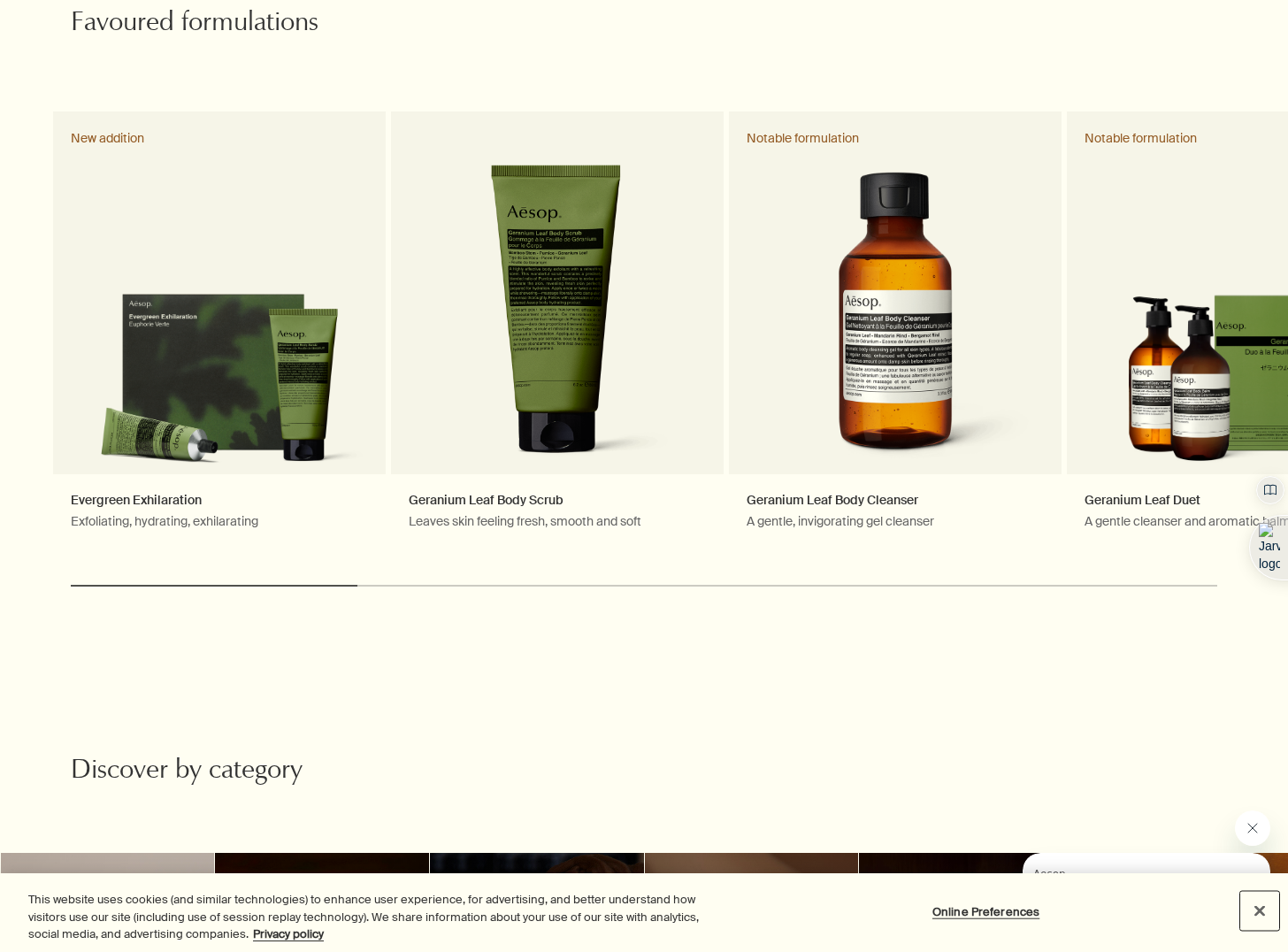
click at [1264, 911] on button "Close" at bounding box center [1260, 910] width 39 height 39
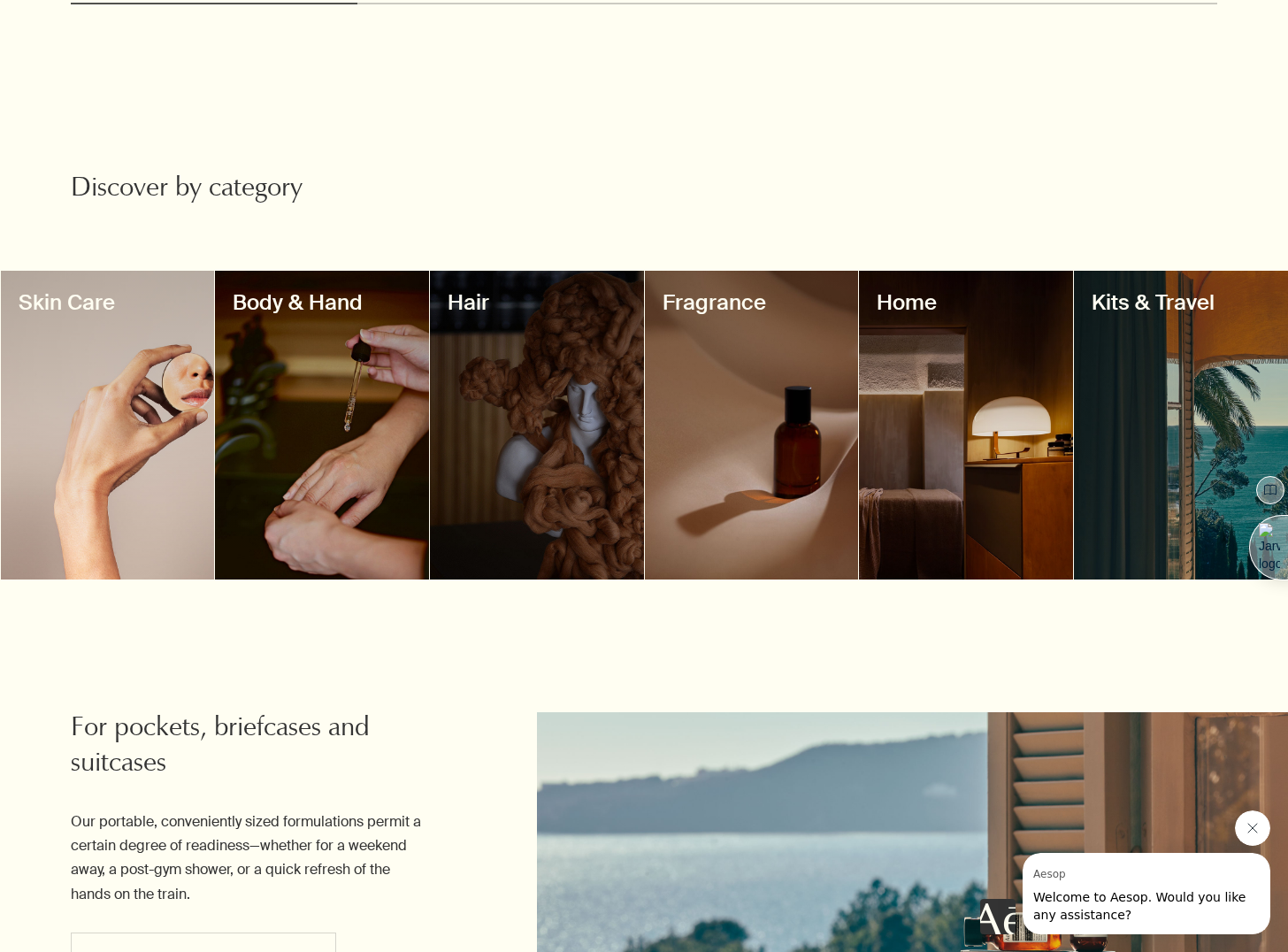
scroll to position [1461, 0]
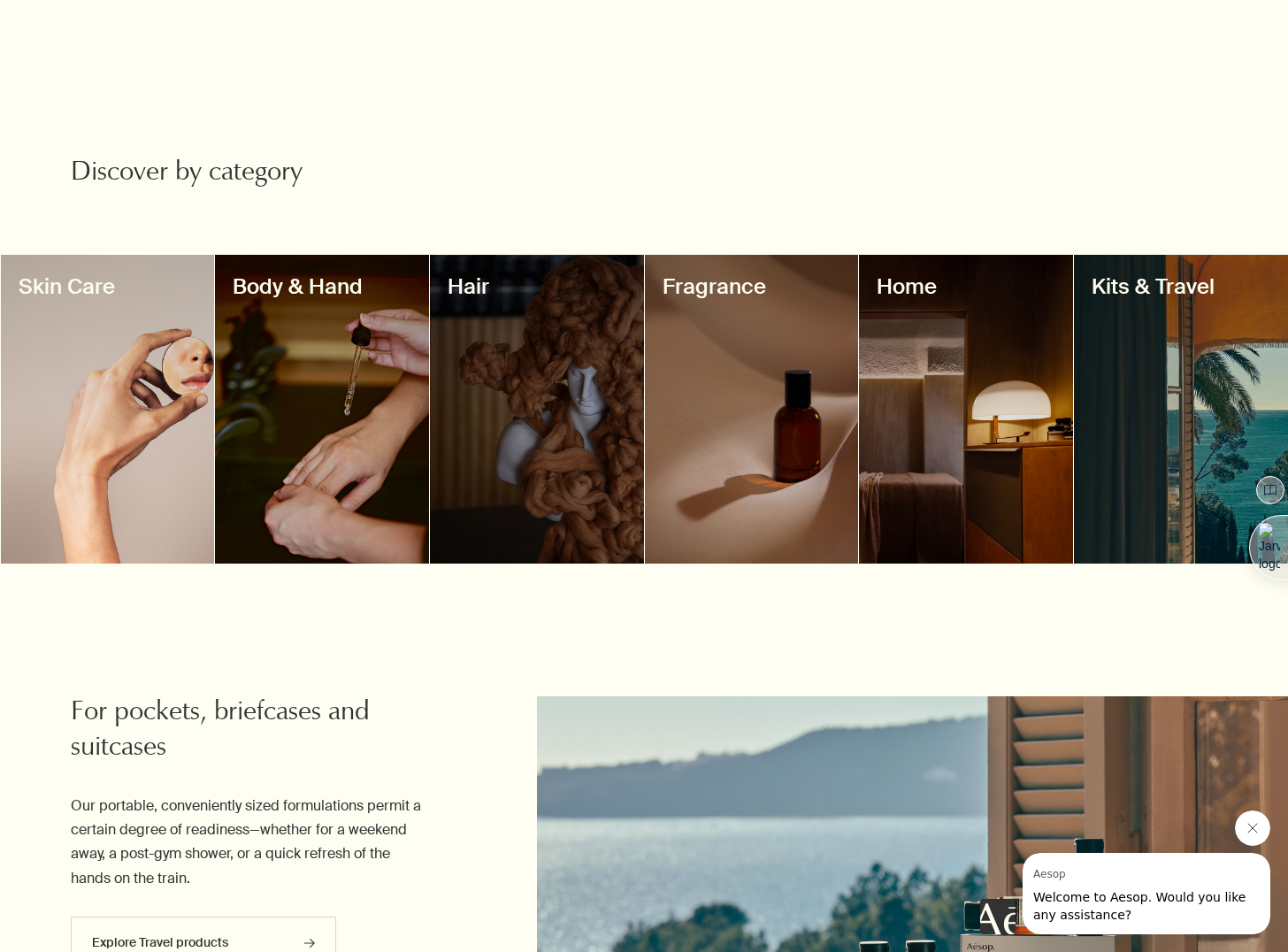
click at [726, 402] on div at bounding box center [751, 409] width 214 height 309
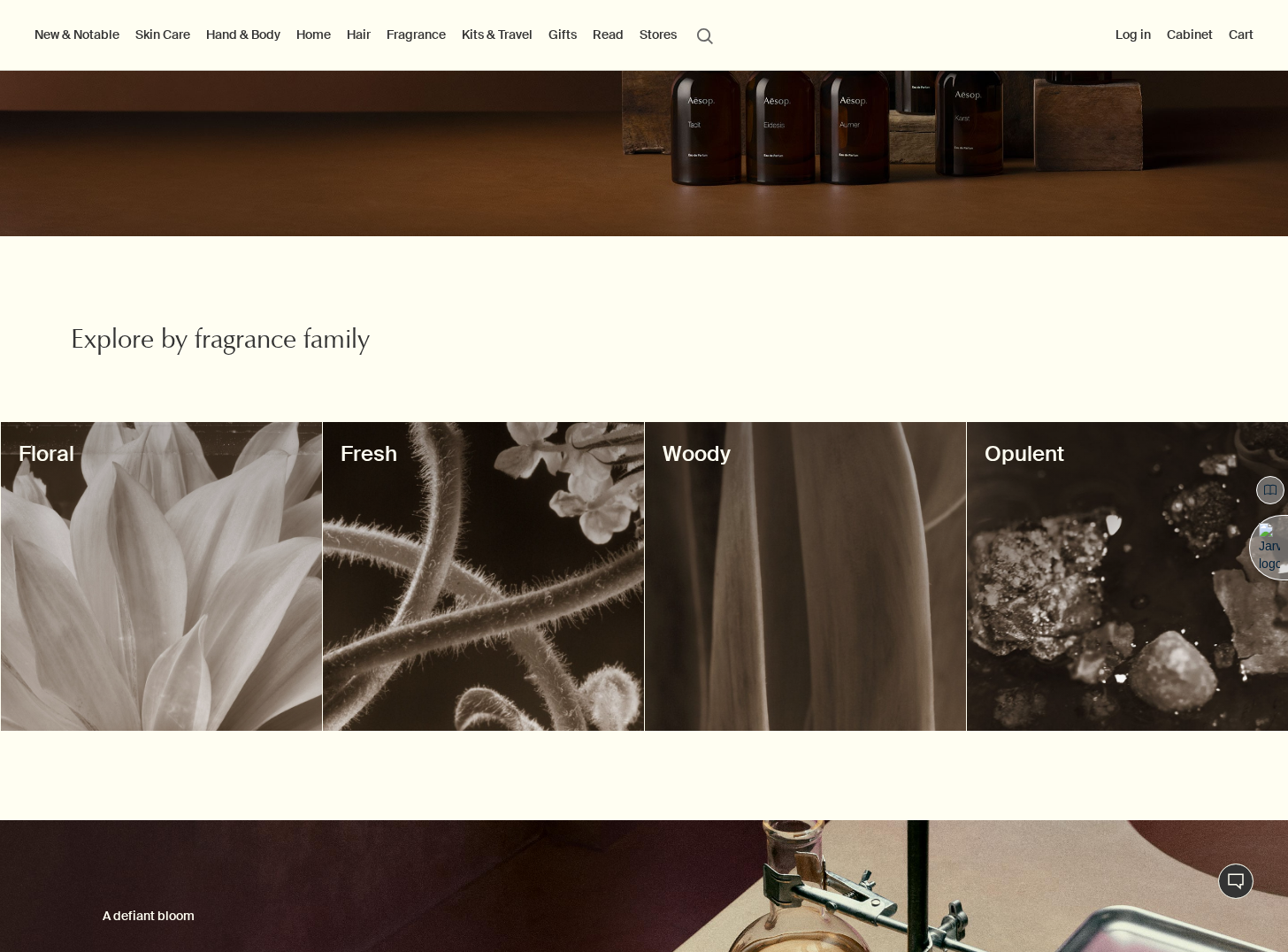
scroll to position [296, 0]
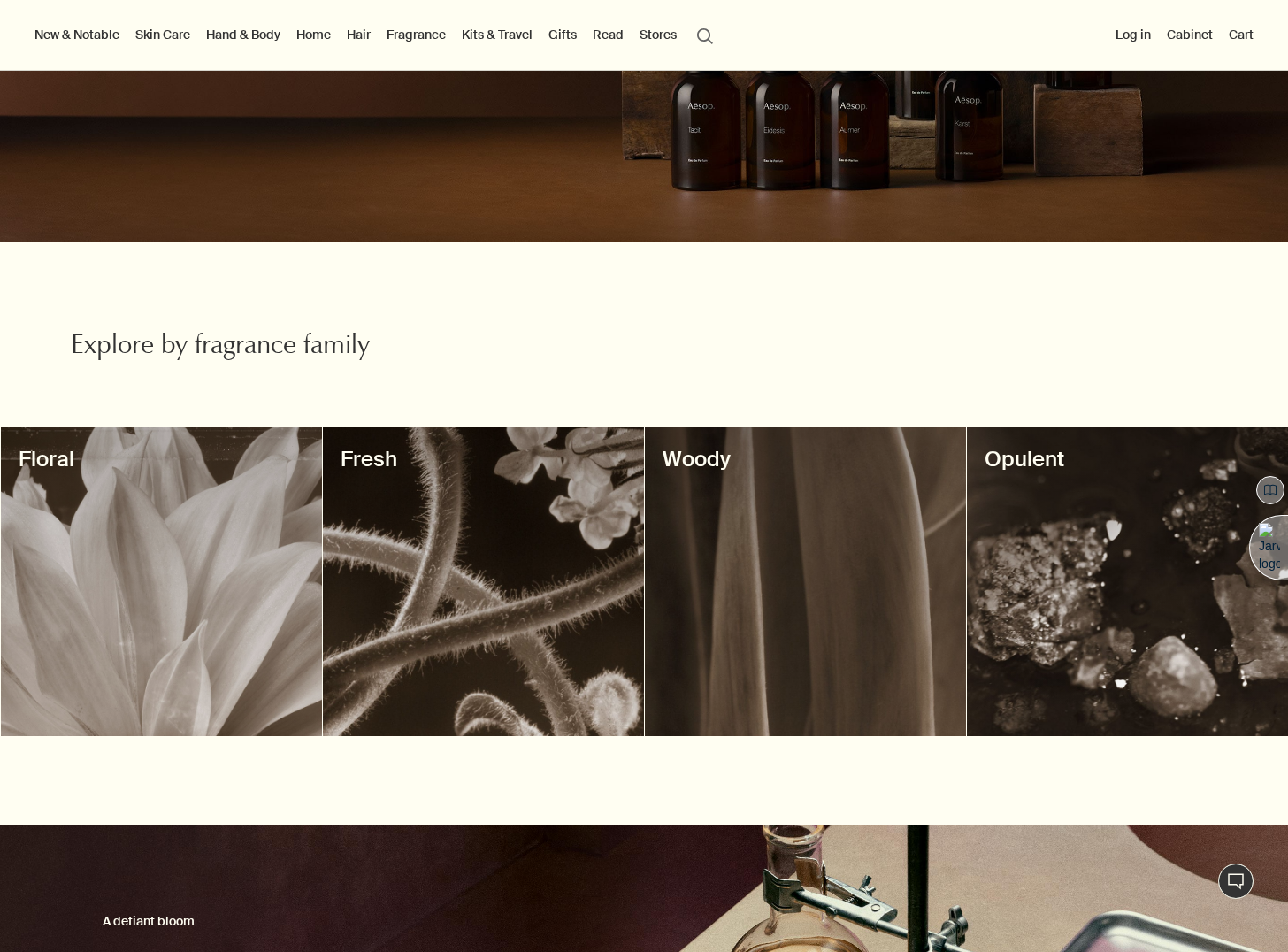
click at [1059, 483] on div at bounding box center [1127, 582] width 321 height 309
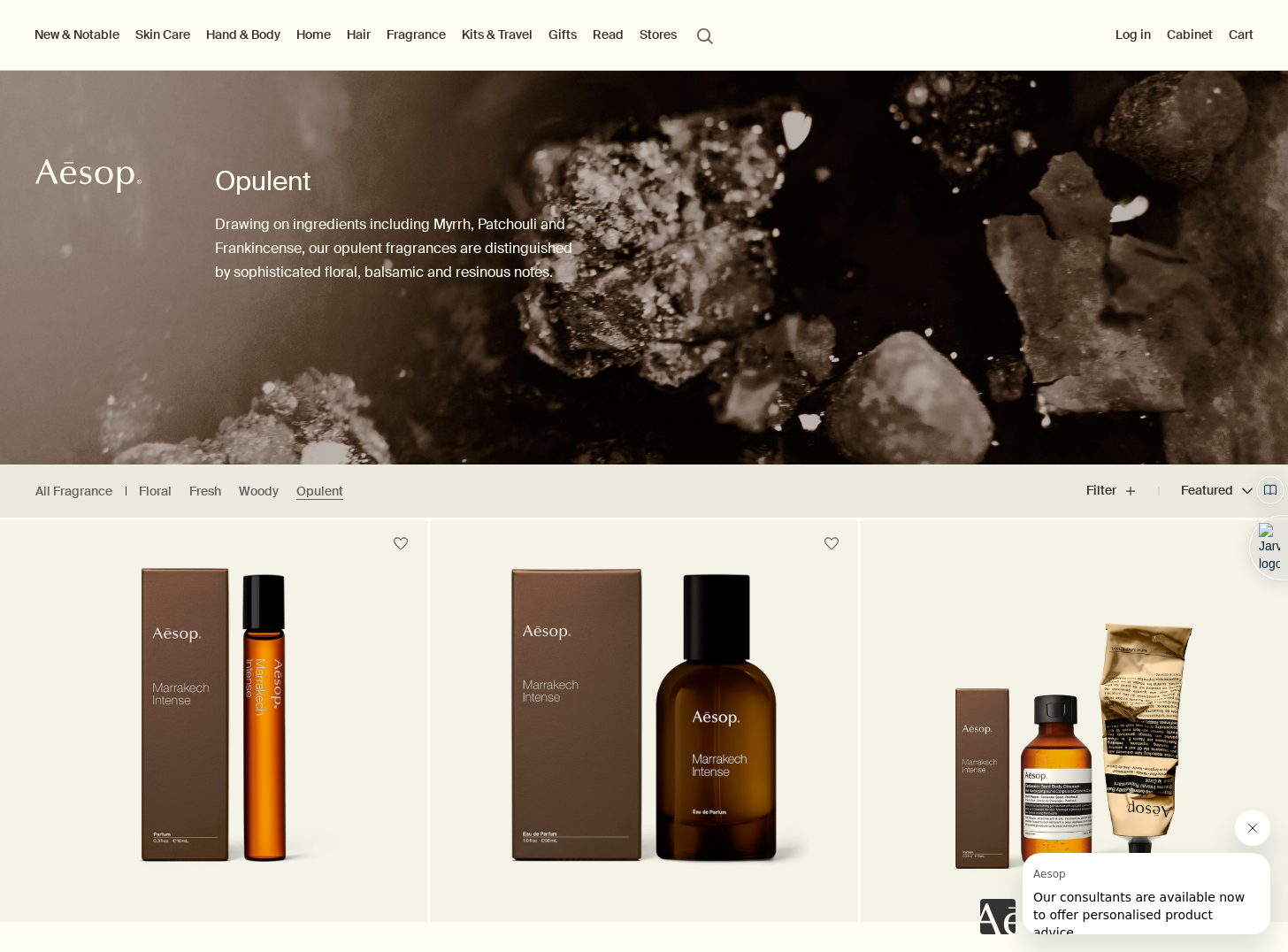
scroll to position [36, 0]
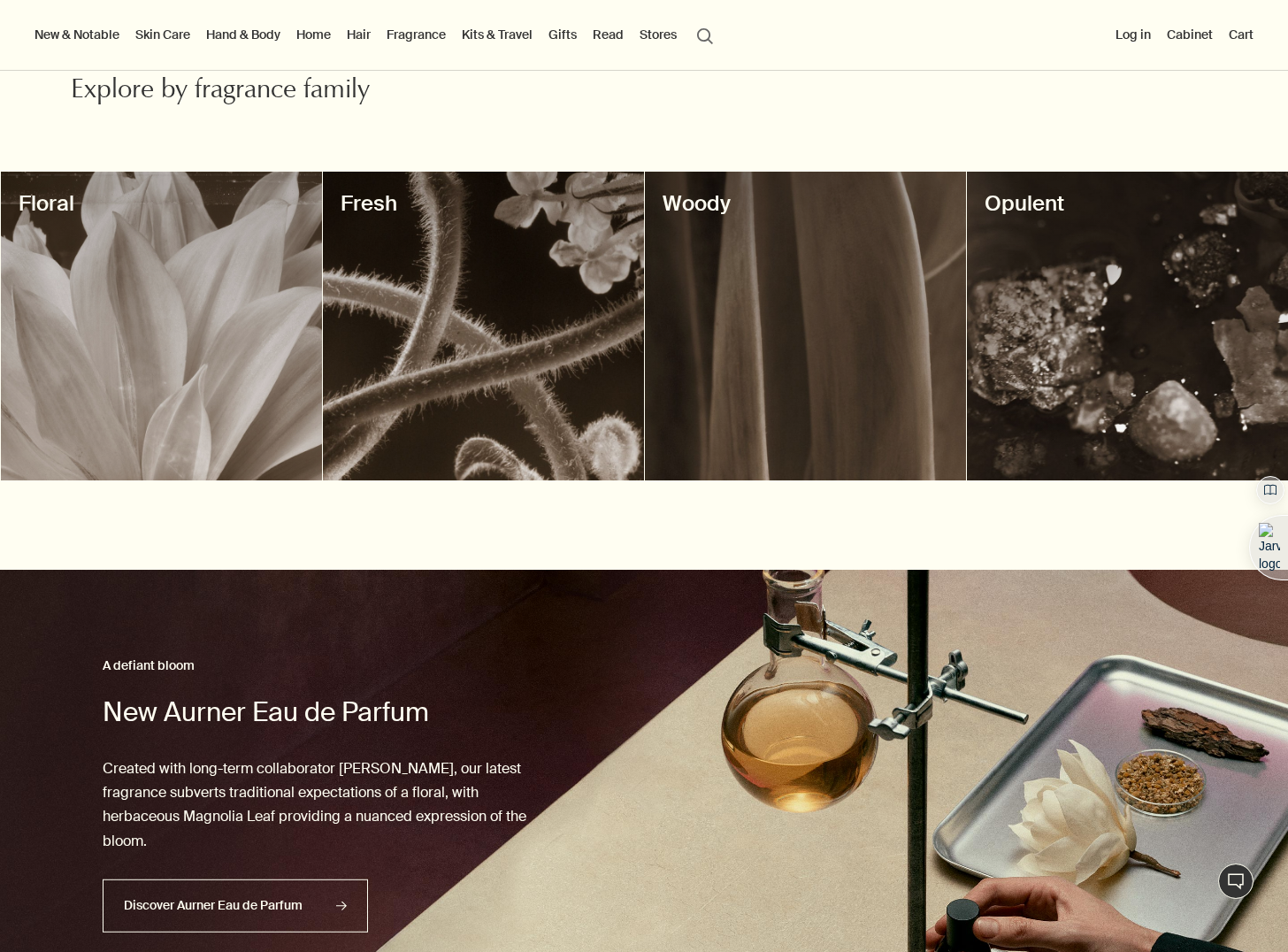
scroll to position [546, 0]
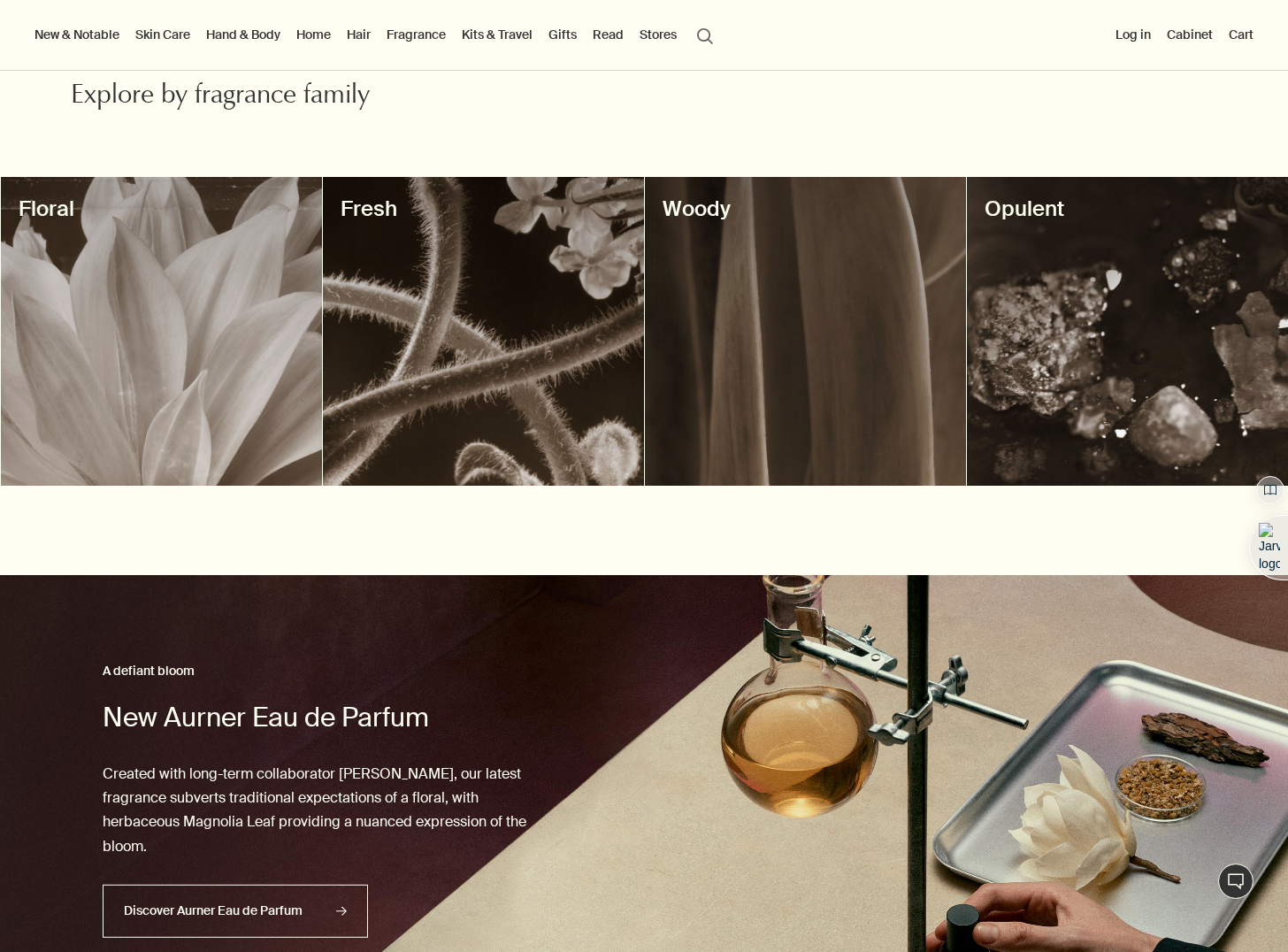
click at [786, 350] on div at bounding box center [805, 331] width 321 height 309
click at [459, 328] on div at bounding box center [483, 331] width 321 height 309
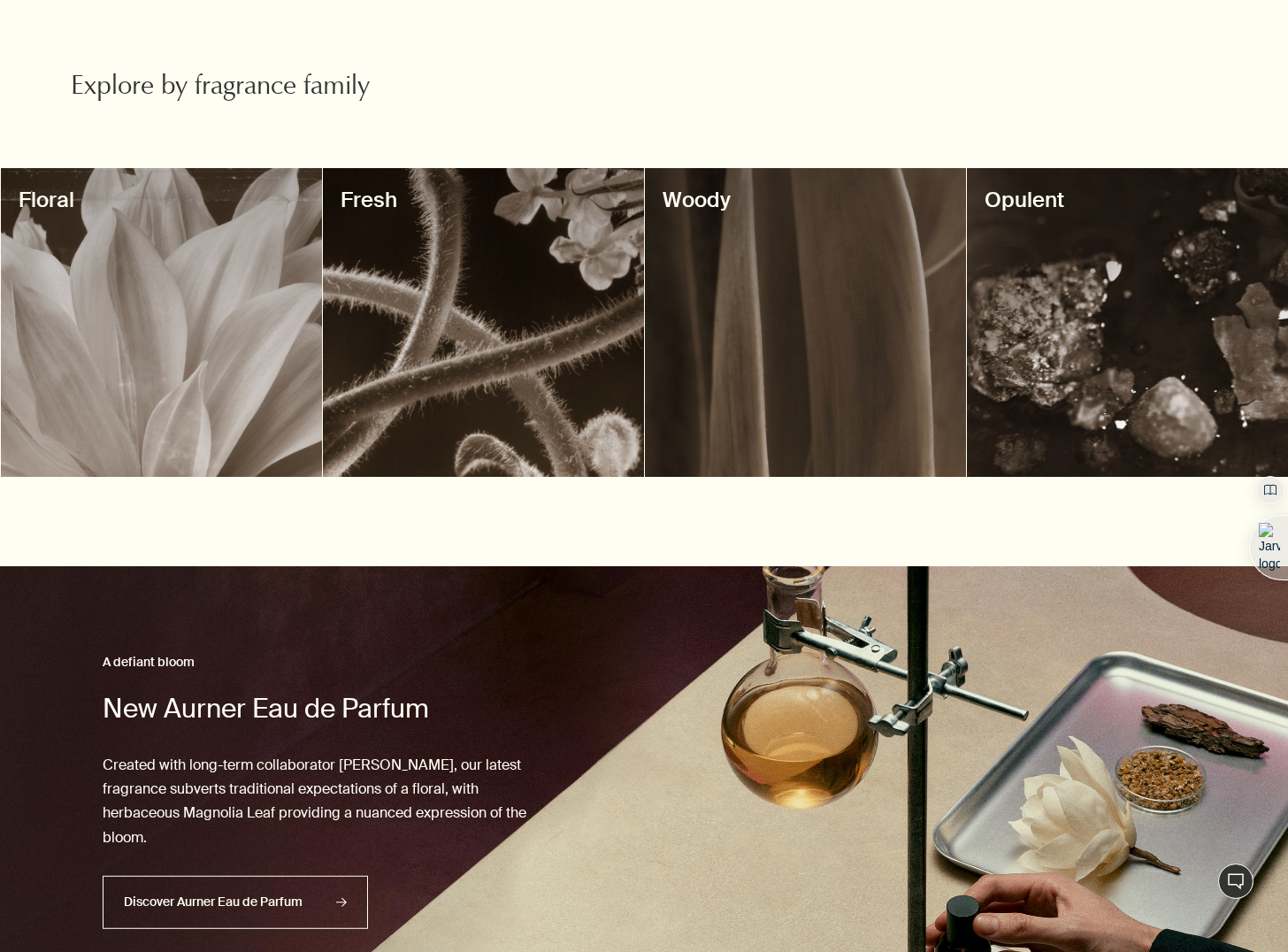
scroll to position [541, 0]
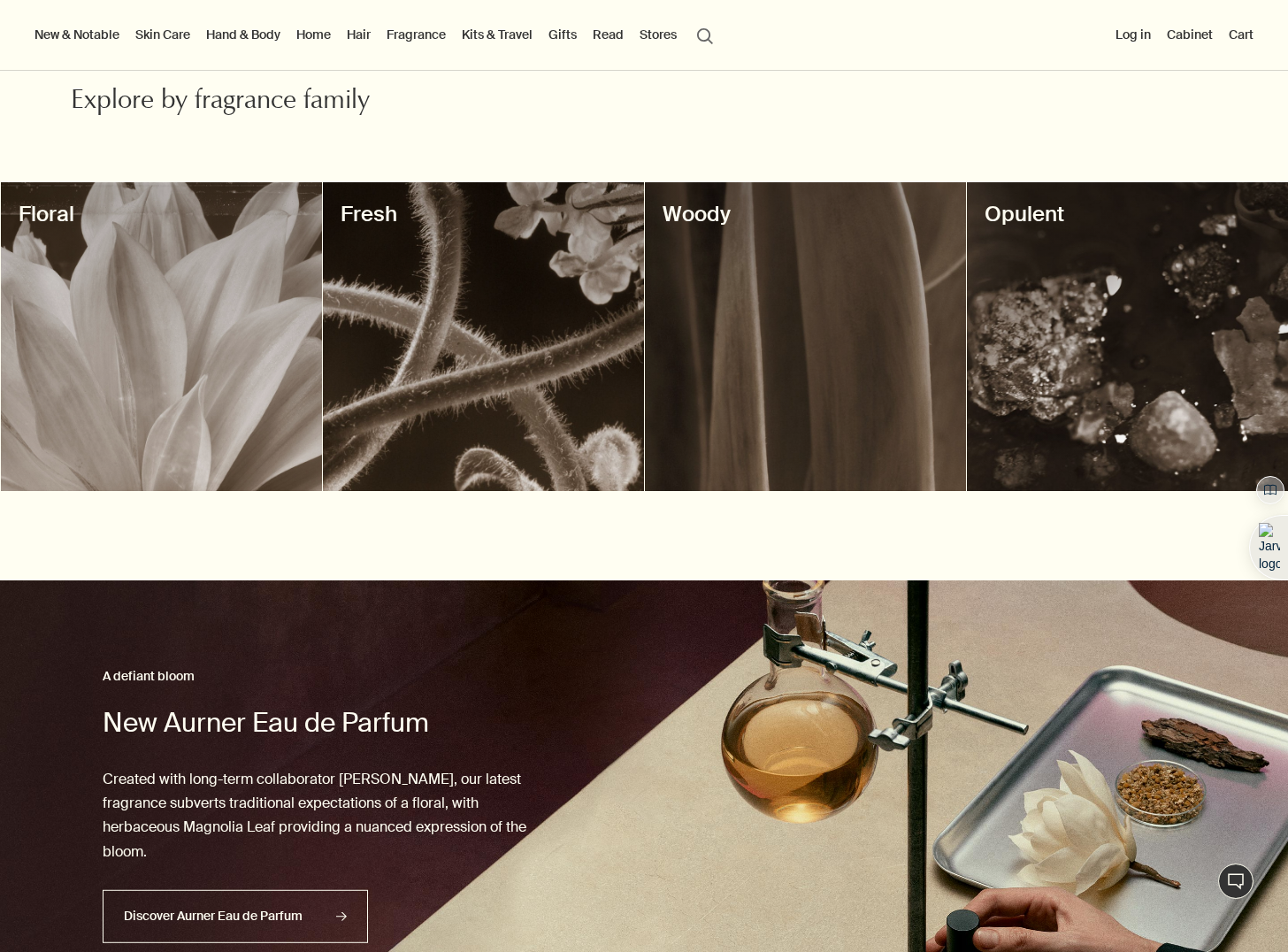
click at [146, 363] on div at bounding box center [161, 337] width 321 height 309
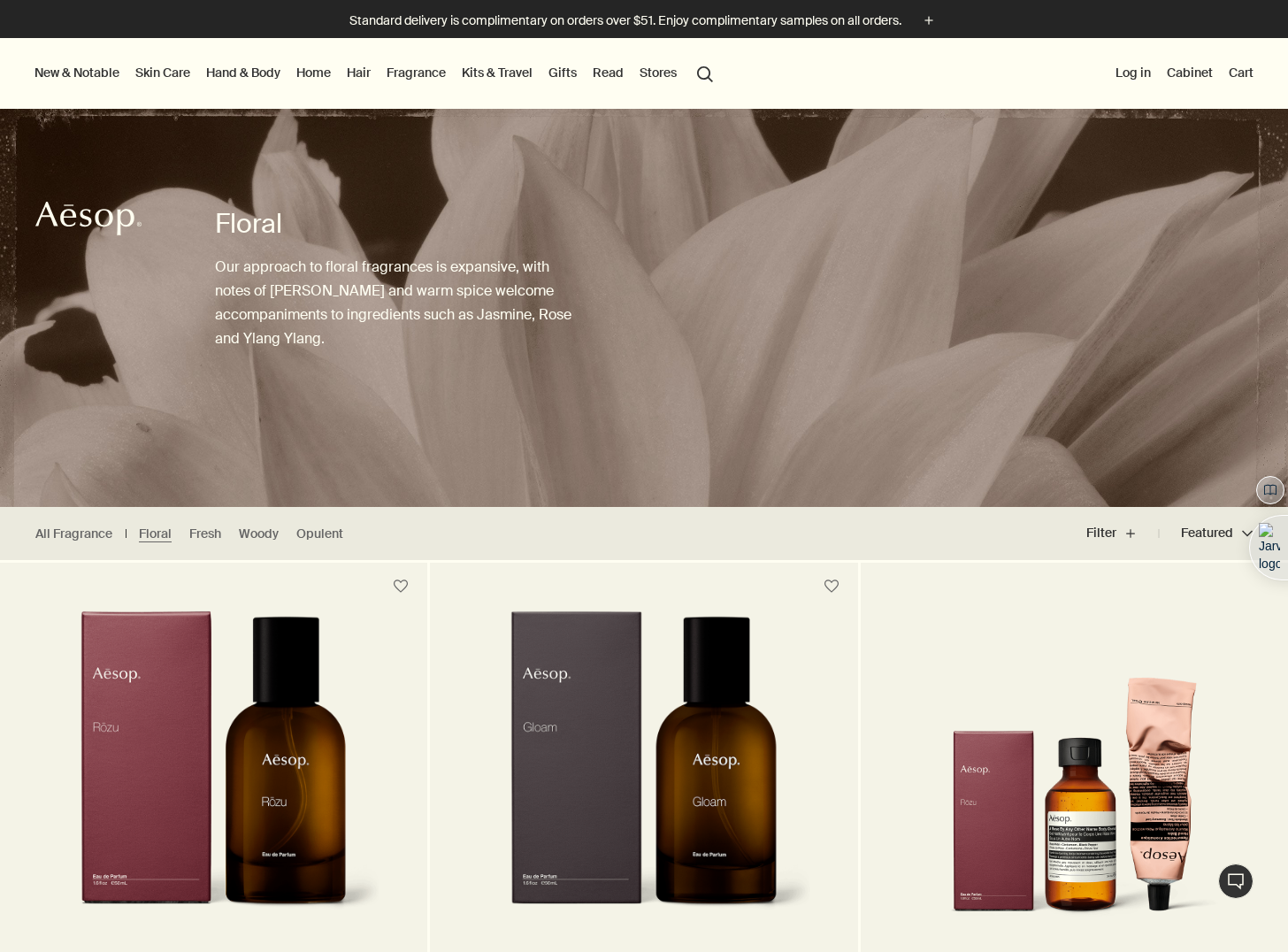
click at [266, 69] on link "Hand & Body" at bounding box center [242, 73] width 81 height 23
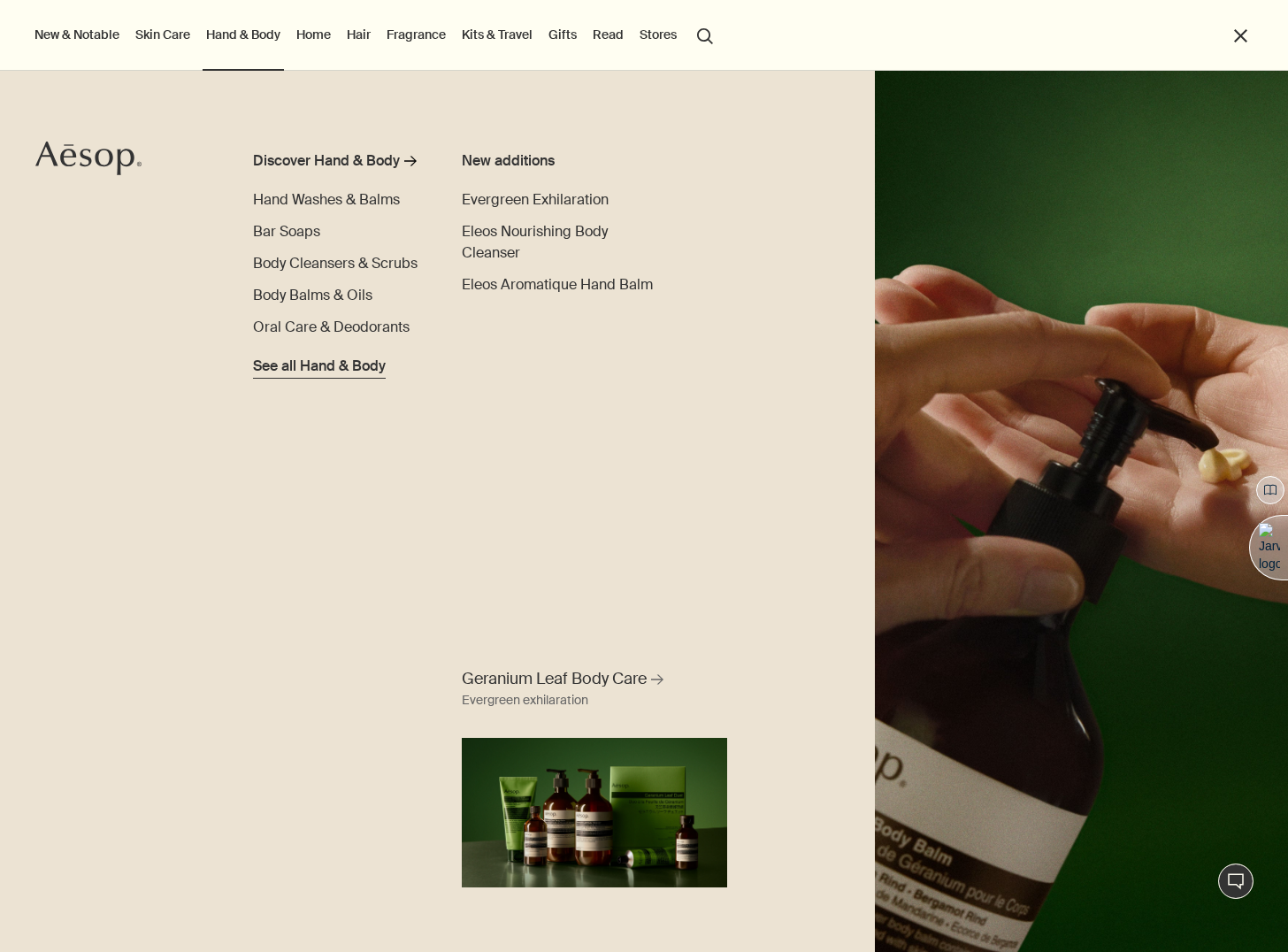
click at [337, 371] on span "See all Hand & Body" at bounding box center [319, 366] width 133 height 21
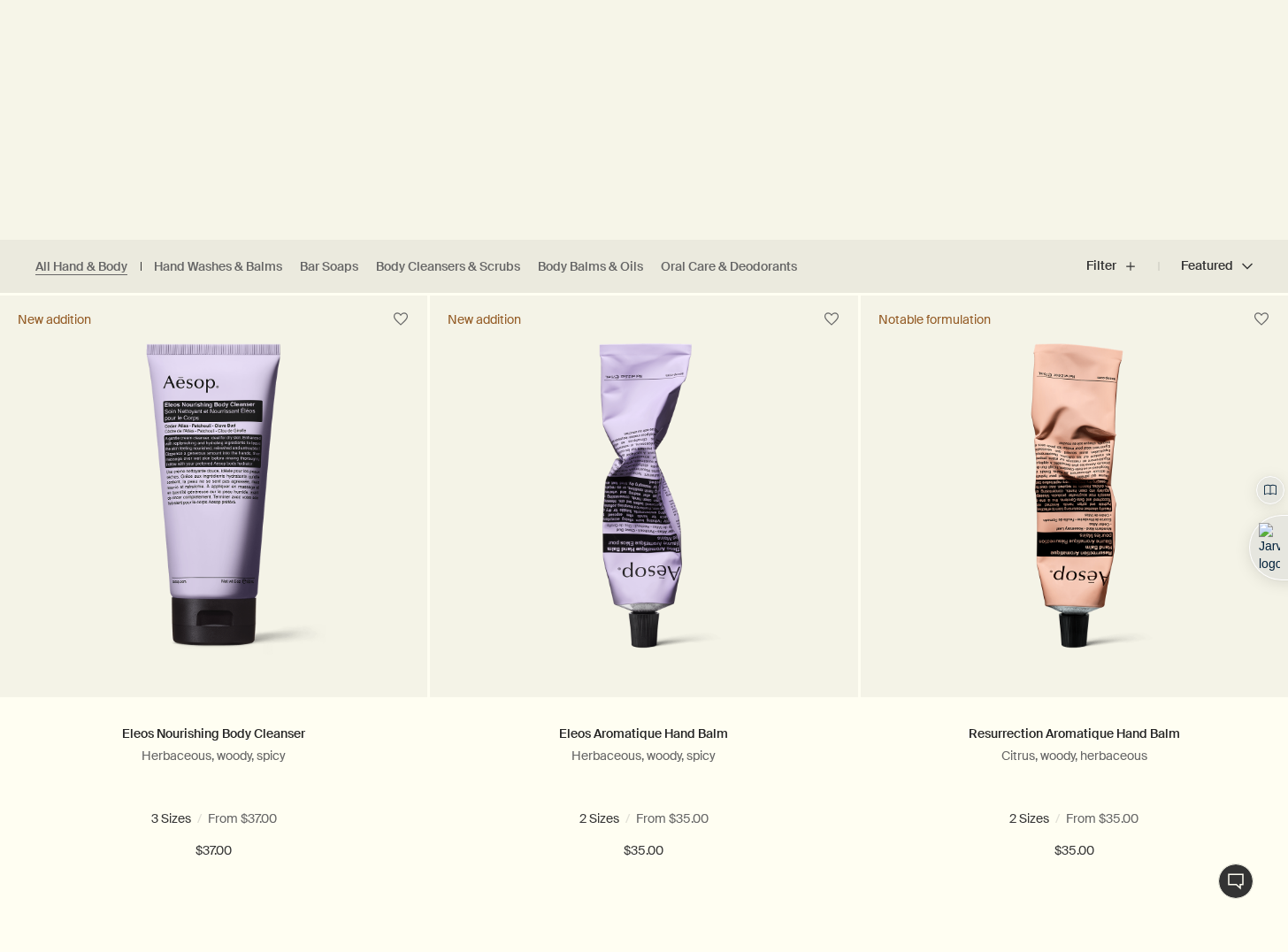
scroll to position [270, 0]
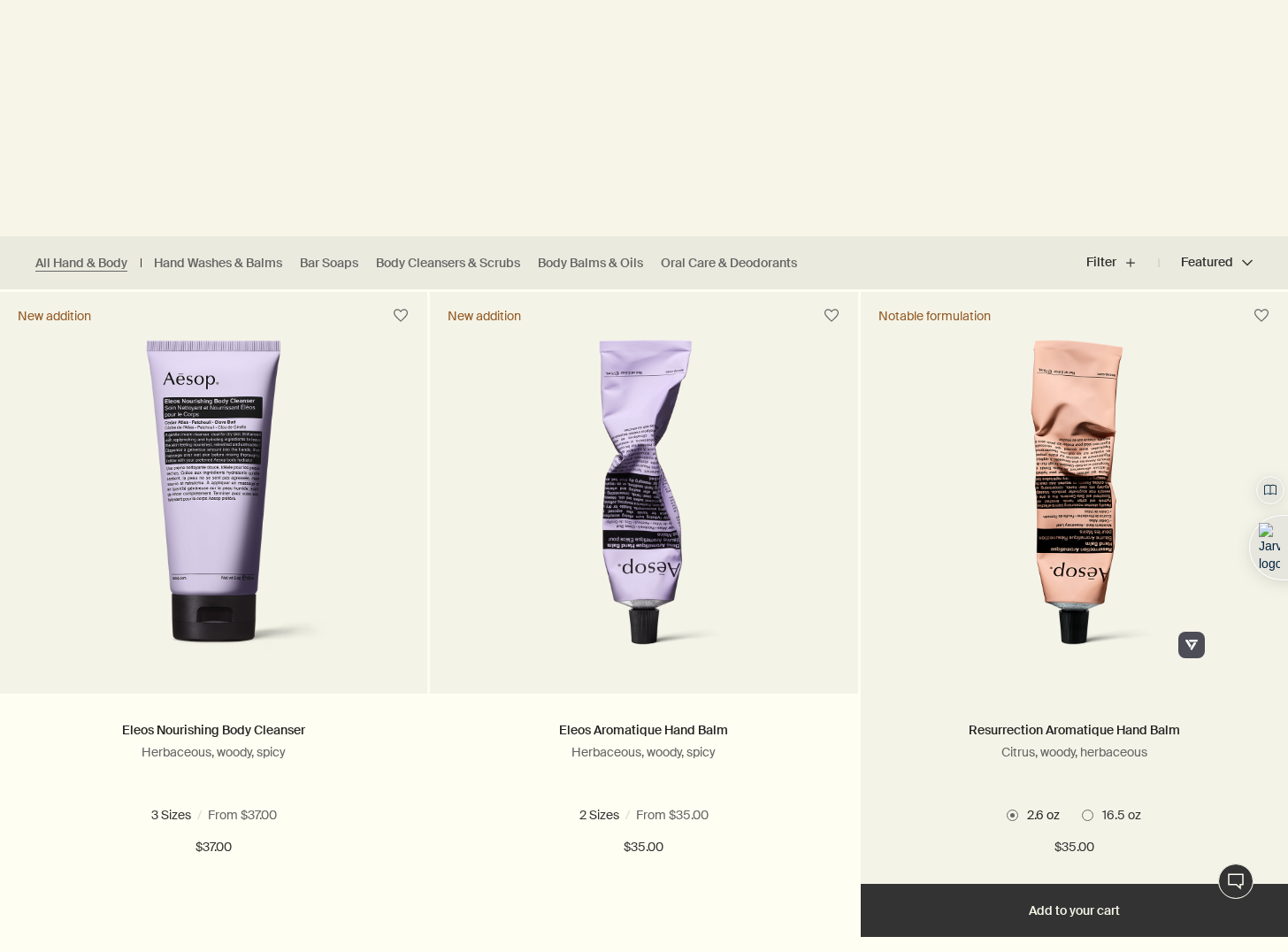
click at [1155, 537] on img at bounding box center [1073, 503] width 276 height 327
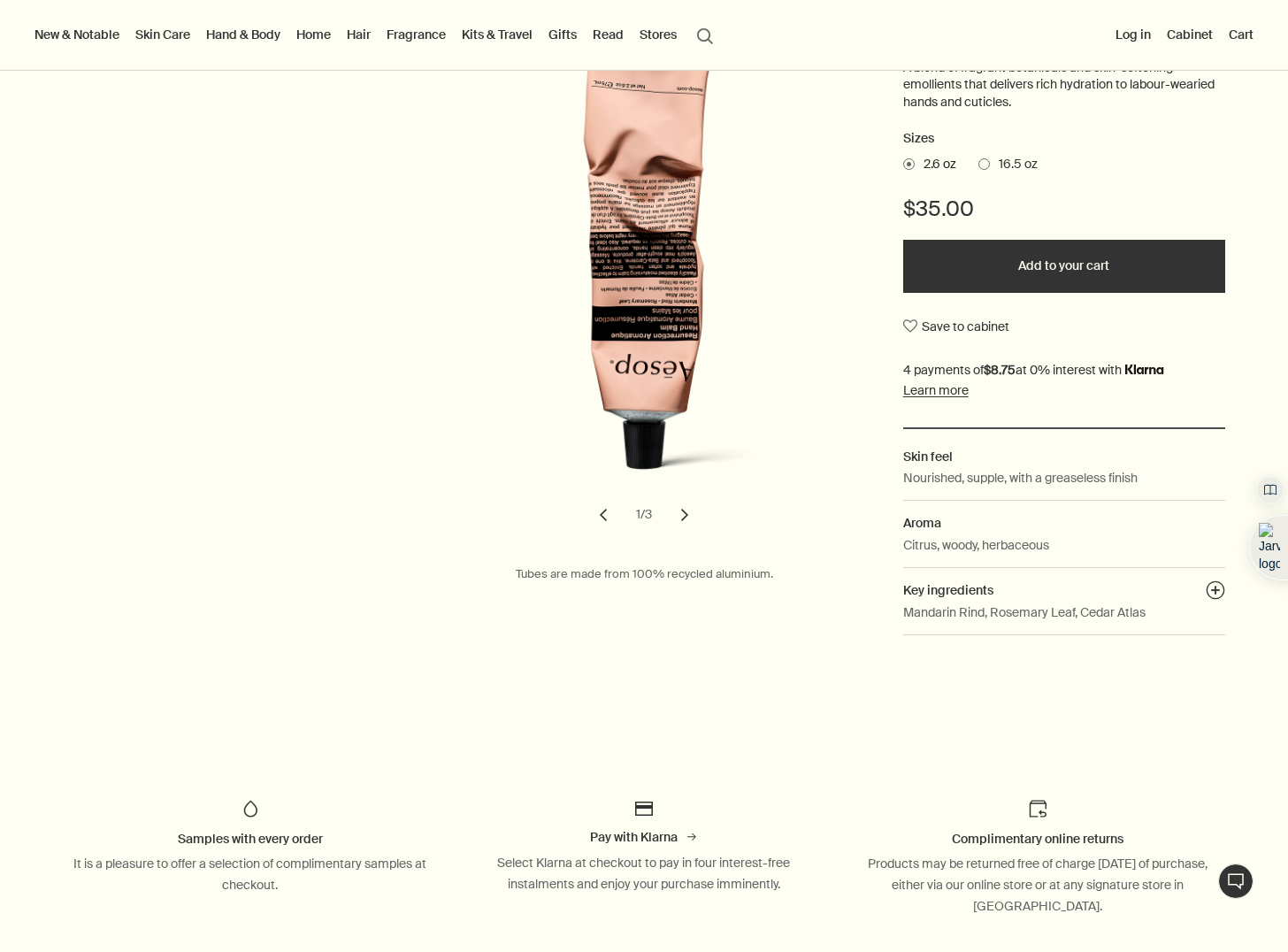
scroll to position [314, 0]
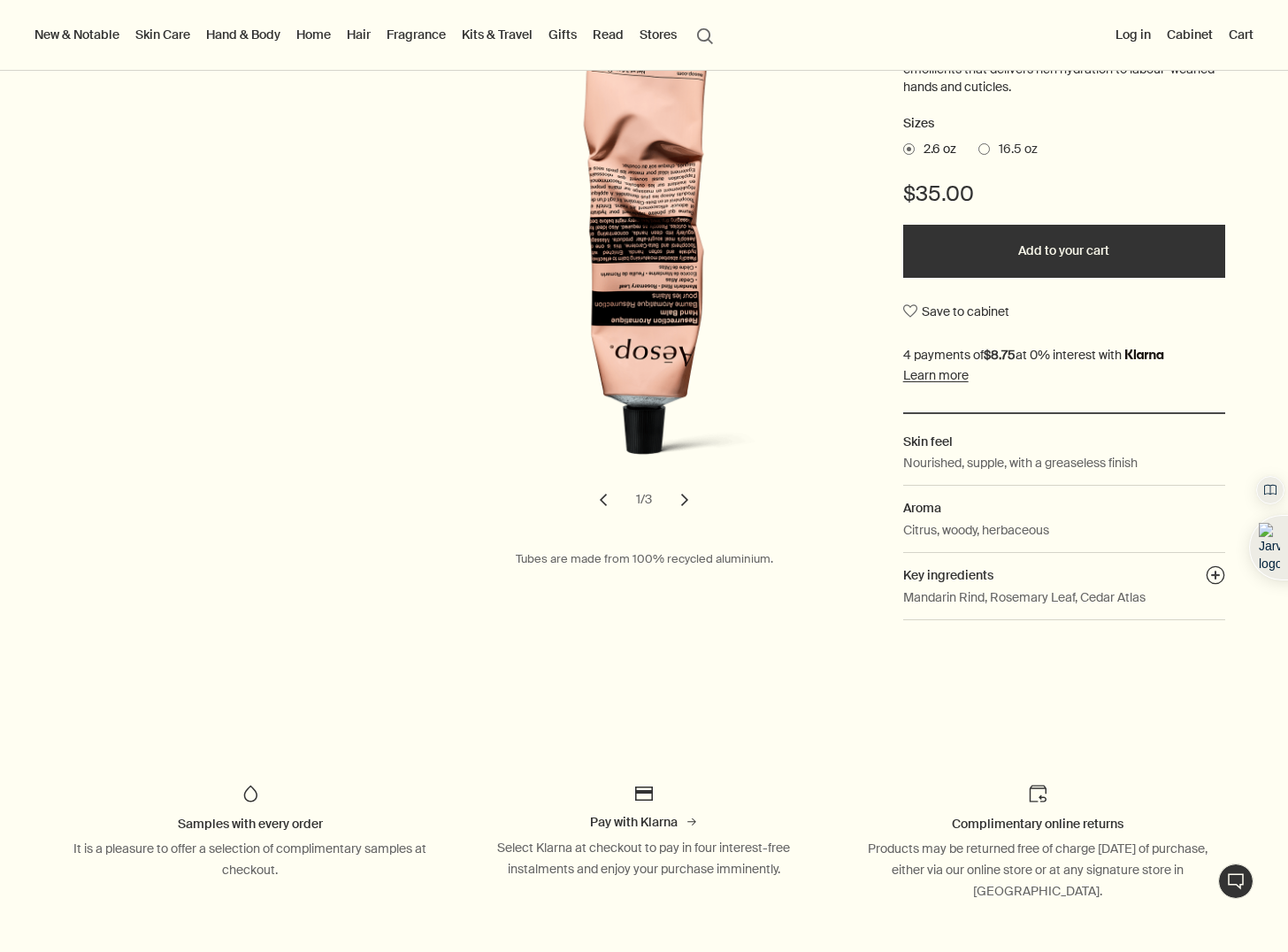
click at [83, 37] on button "New & Notable" at bounding box center [77, 35] width 92 height 23
